Goal: Information Seeking & Learning: Learn about a topic

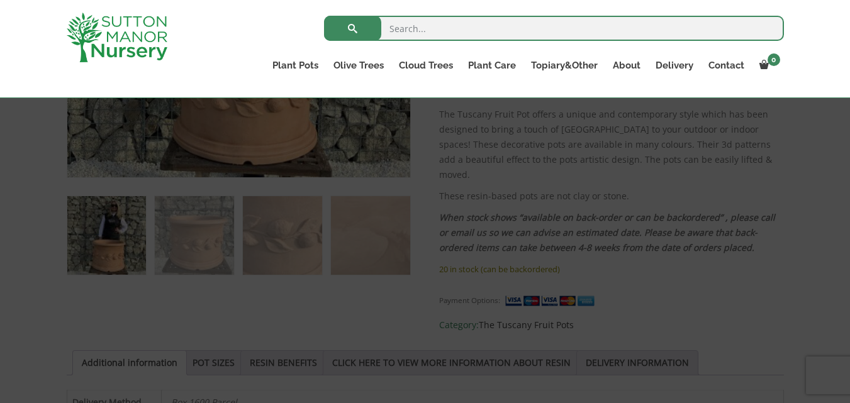
scroll to position [1033, 0]
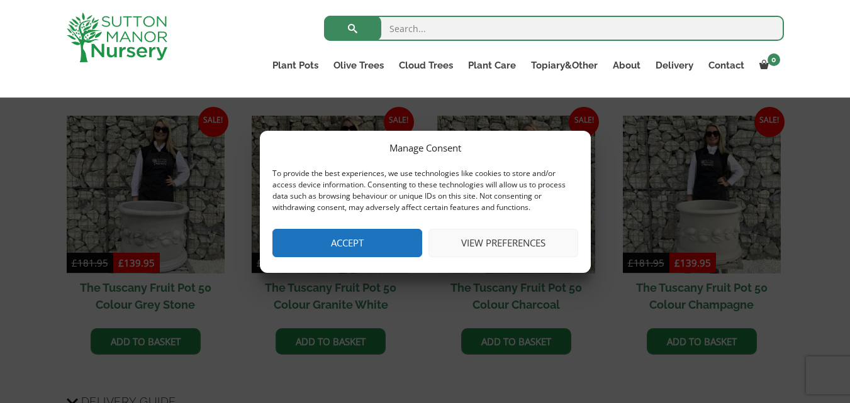
click at [371, 239] on button "Accept" at bounding box center [347, 243] width 150 height 28
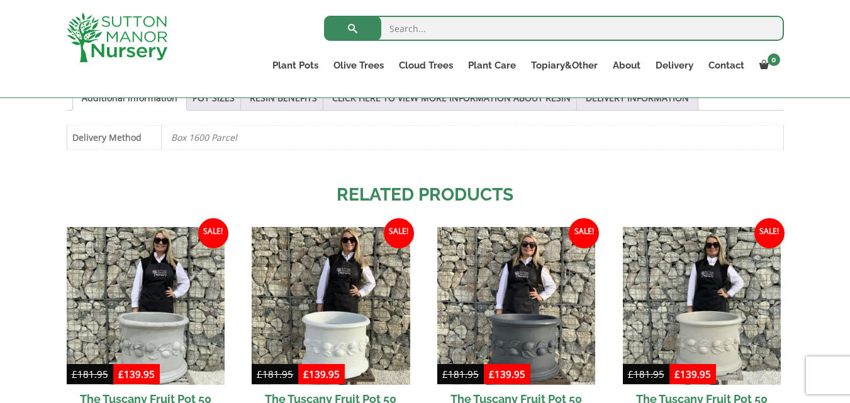
scroll to position [925, 0]
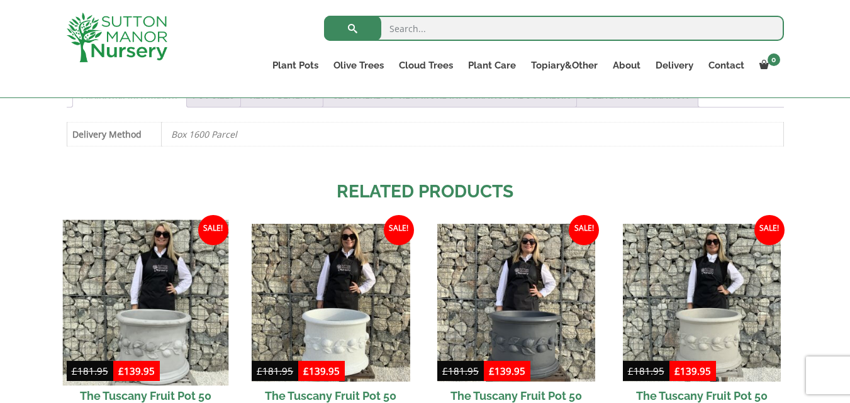
click at [167, 286] on img at bounding box center [145, 303] width 166 height 166
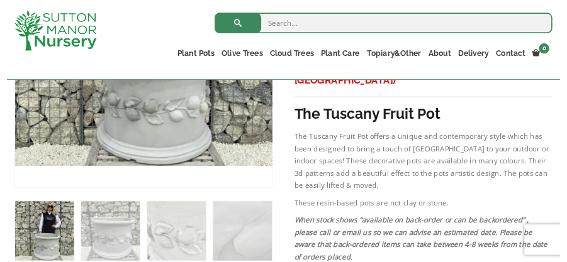
scroll to position [639, 0]
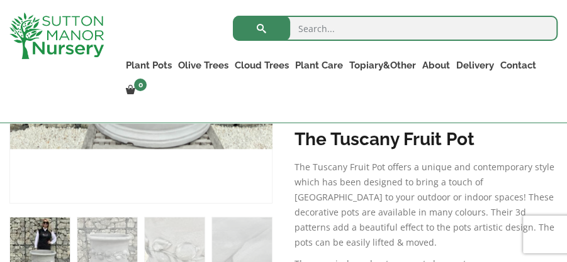
drag, startPoint x: 845, startPoint y: 1, endPoint x: 195, endPoint y: 10, distance: 650.1
click at [195, 10] on div "Search for: Plant Pots Resin Bonded Pots The Amalfi Pots The Milan Pots The Cap…" at bounding box center [340, 61] width 454 height 123
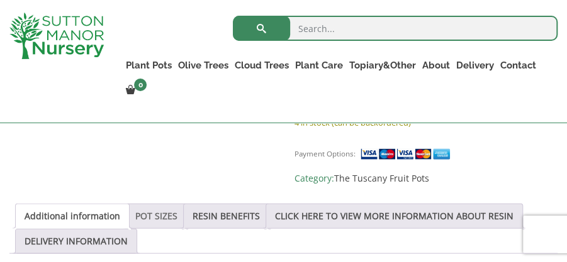
click at [172, 213] on link "POT SIZES" at bounding box center [156, 216] width 42 height 24
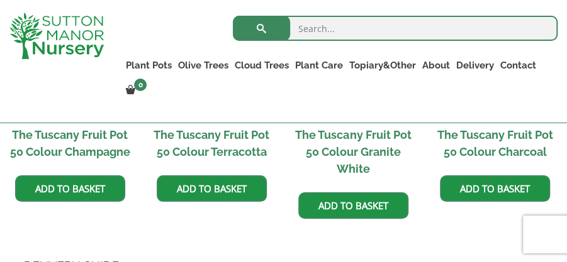
scroll to position [1659, 0]
